Goal: Task Accomplishment & Management: Complete application form

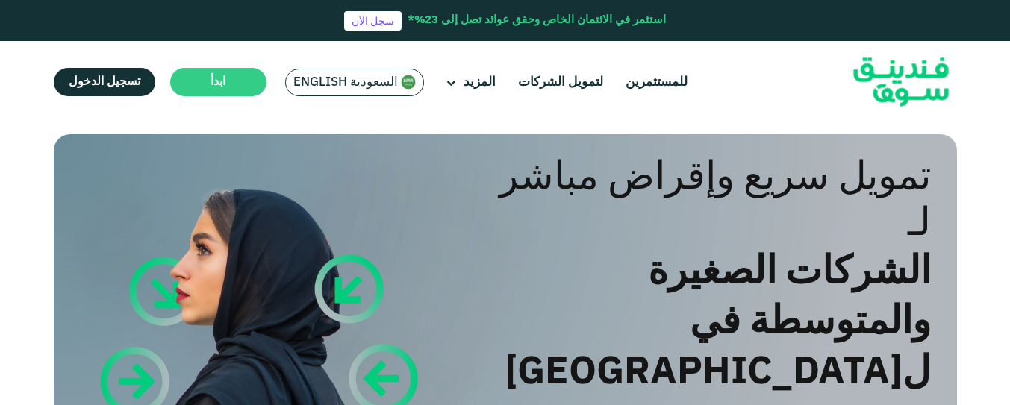
scroll to position [112, 0]
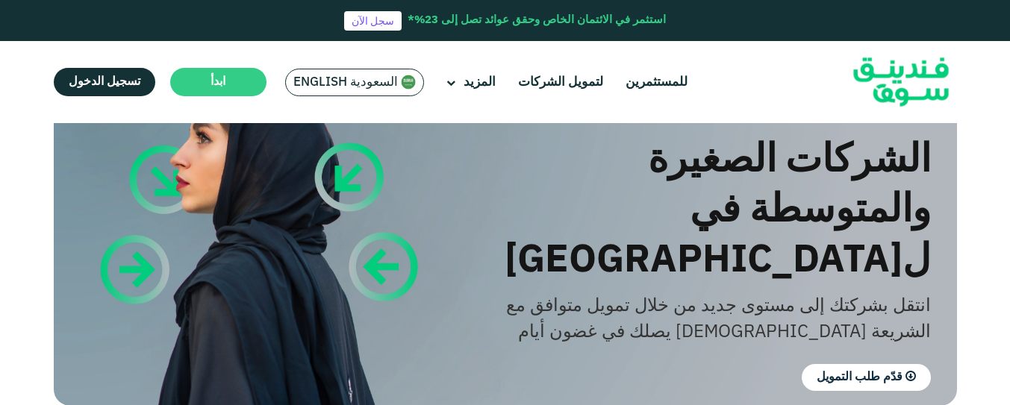
drag, startPoint x: 966, startPoint y: 163, endPoint x: 989, endPoint y: 114, distance: 53.8
click at [989, 114] on header "استثمر في الائتمان الخاص وحقق عوائد تصل إلى 23%* سجل الآن للمستثمرين لتمويل الش…" at bounding box center [505, 61] width 1010 height 123
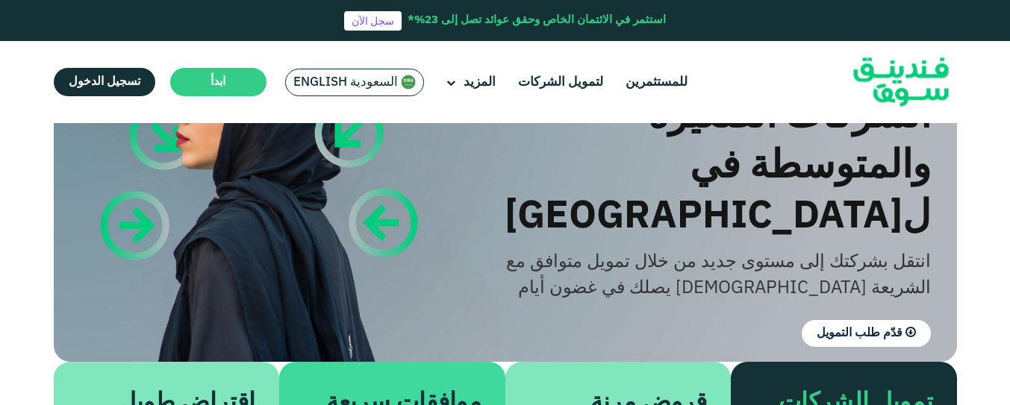
scroll to position [147, 0]
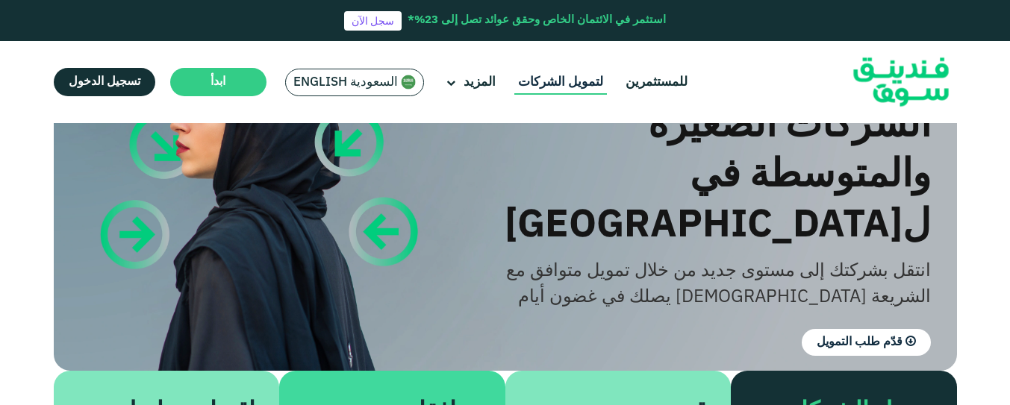
click at [590, 80] on link "لتمويل الشركات" at bounding box center [560, 82] width 93 height 25
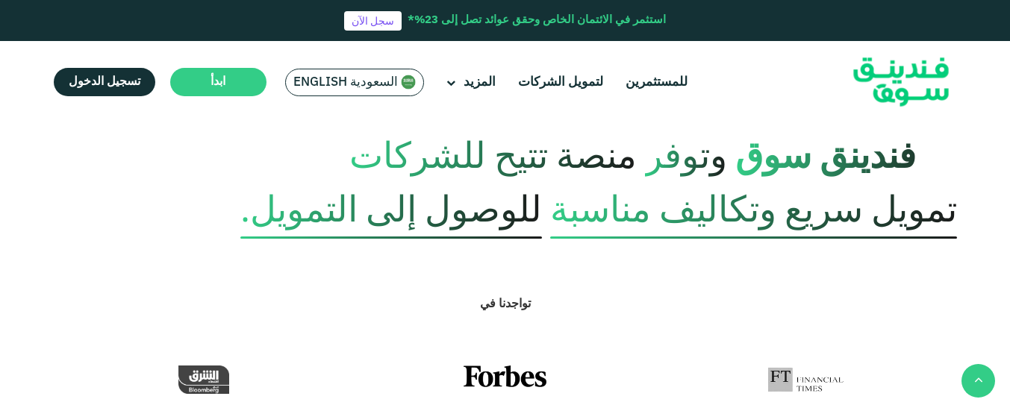
scroll to position [589, 0]
drag, startPoint x: 972, startPoint y: 213, endPoint x: 997, endPoint y: 177, distance: 44.5
click at [997, 177] on div "فندينق سوق وتوفر منصة تتيح للشركات تمويل سريع وتكاليف مناسبة للوصول إلى التمويل." at bounding box center [505, 184] width 1010 height 107
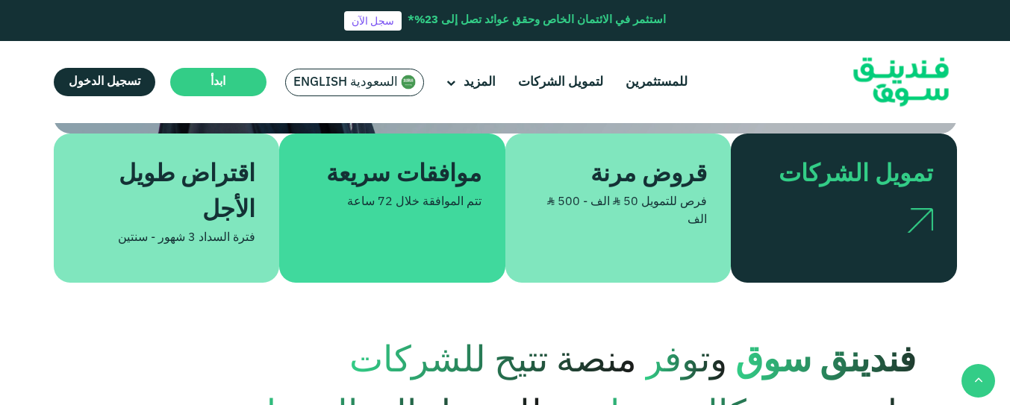
scroll to position [373, 0]
